Goal: Task Accomplishment & Management: Complete application form

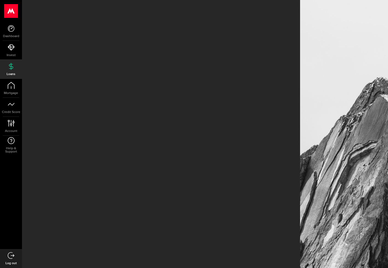
scroll to position [6, 0]
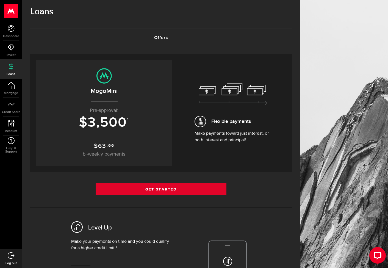
click at [168, 188] on link "Get Started" at bounding box center [161, 189] width 131 height 12
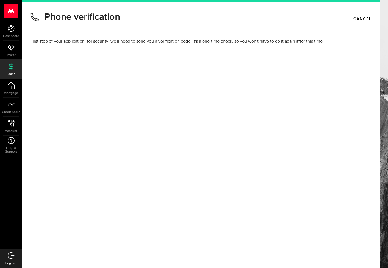
type input "2264020671"
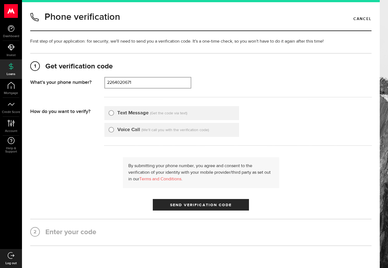
click at [120, 111] on label "Text Message" at bounding box center [132, 112] width 31 height 7
click at [114, 111] on input "Text Message" at bounding box center [110, 111] width 5 height 5
radio input "true"
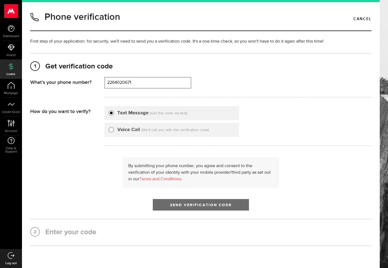
click at [174, 203] on button "Send Verification Code" at bounding box center [201, 205] width 96 height 12
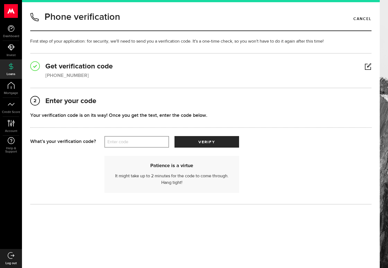
click at [117, 141] on label "Enter code" at bounding box center [136, 141] width 65 height 11
click at [117, 141] on input "Enter code" at bounding box center [136, 142] width 65 height 12
type input "09826"
click at [206, 142] on button "verify" at bounding box center [206, 142] width 65 height 12
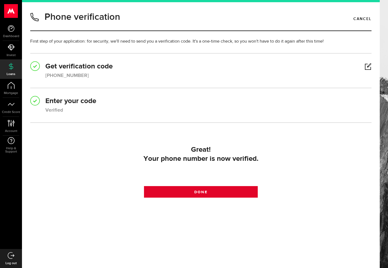
click at [197, 191] on span "Done" at bounding box center [200, 192] width 13 height 4
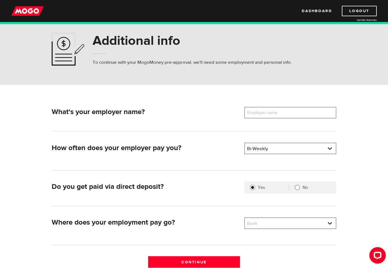
scroll to position [16, 0]
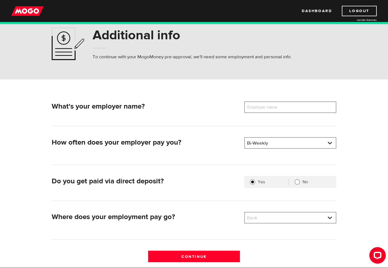
click at [256, 108] on label "Employer name" at bounding box center [266, 107] width 44 height 12
click at [256, 108] on input "Employer name" at bounding box center [290, 107] width 92 height 12
type input "K"
type input "S"
type input "City of Sarnia"
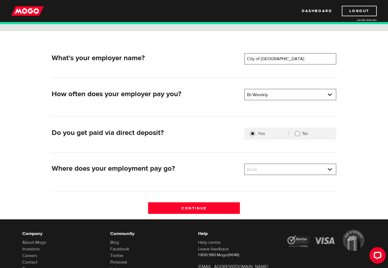
scroll to position [72, 0]
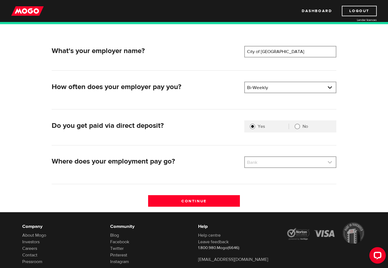
click at [263, 164] on link at bounding box center [290, 162] width 91 height 10
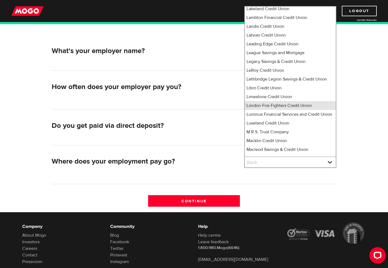
scroll to position [2437, 0]
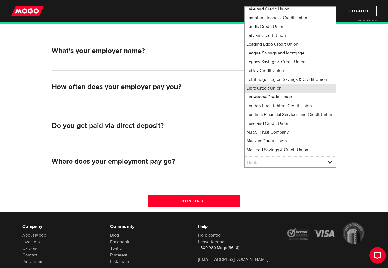
click at [258, 84] on li "Libro Credit Union" at bounding box center [290, 88] width 91 height 9
select select "275"
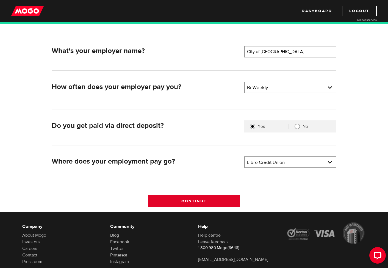
click at [216, 203] on input "Continue" at bounding box center [194, 201] width 92 height 12
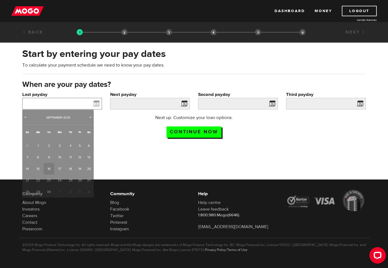
click at [76, 106] on input "Last payday" at bounding box center [62, 104] width 80 height 12
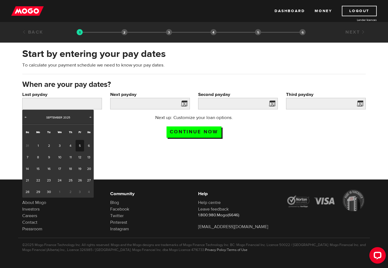
click at [81, 145] on link "5" at bounding box center [79, 146] width 9 height 12
type input "[DATE]"
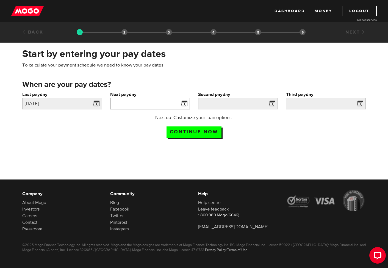
click at [146, 104] on input "Next payday" at bounding box center [150, 104] width 80 height 12
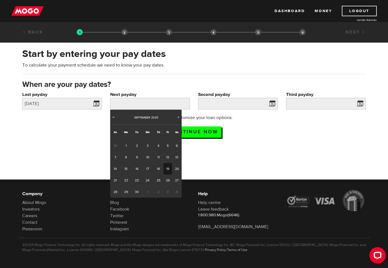
click at [169, 170] on link "19" at bounding box center [167, 169] width 9 height 12
type input "[DATE]"
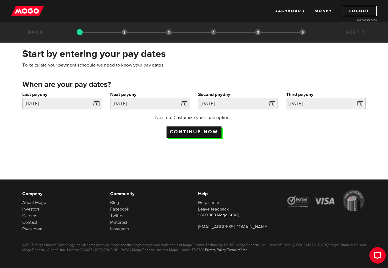
click at [206, 132] on input "Continue now" at bounding box center [193, 131] width 55 height 11
